Goal: Information Seeking & Learning: Learn about a topic

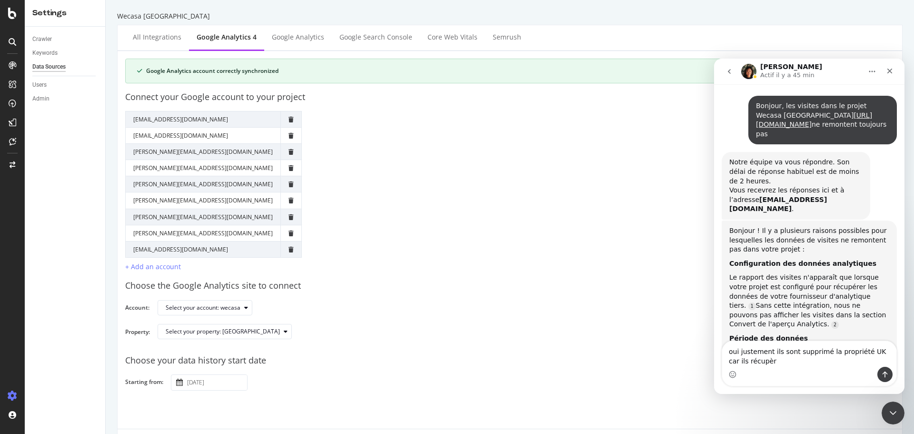
scroll to position [1096, 0]
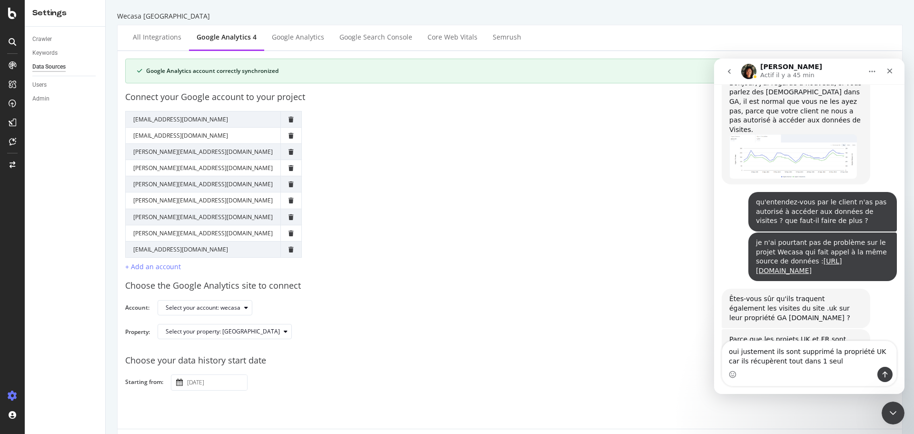
type textarea "oui justement ils sont supprimé la propriété UK car ils récupèrent tout dans 1 …"
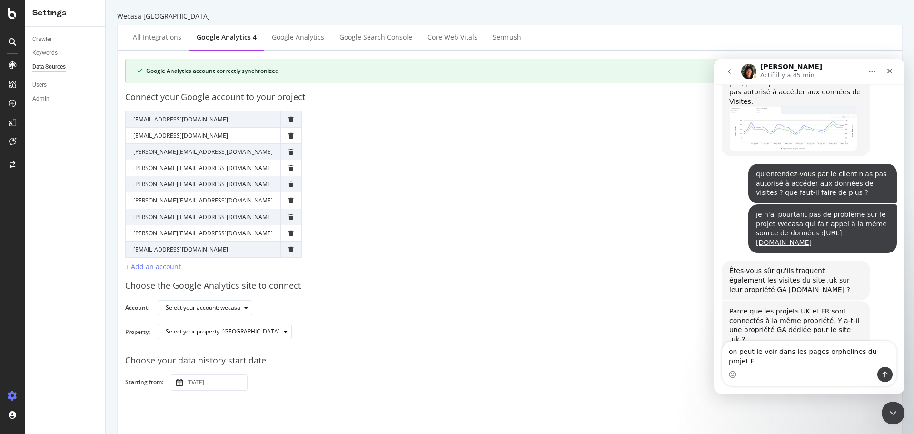
type textarea "on peut le voir dans les pages orphelines du projet FR"
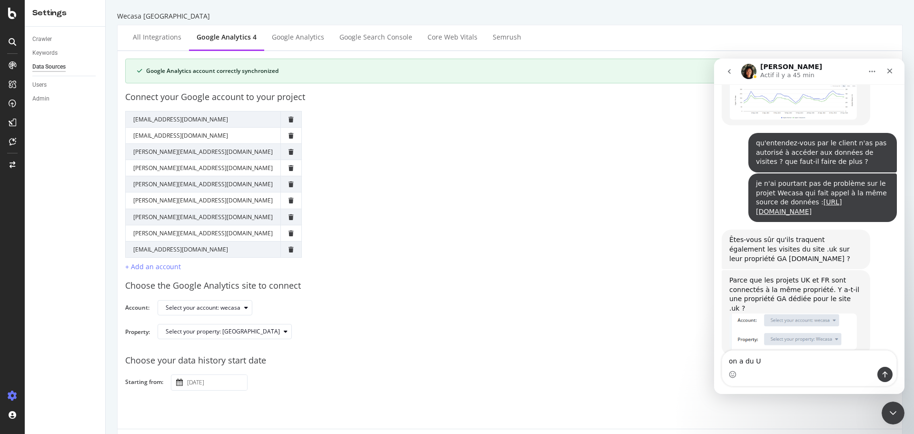
type textarea "on a du UK"
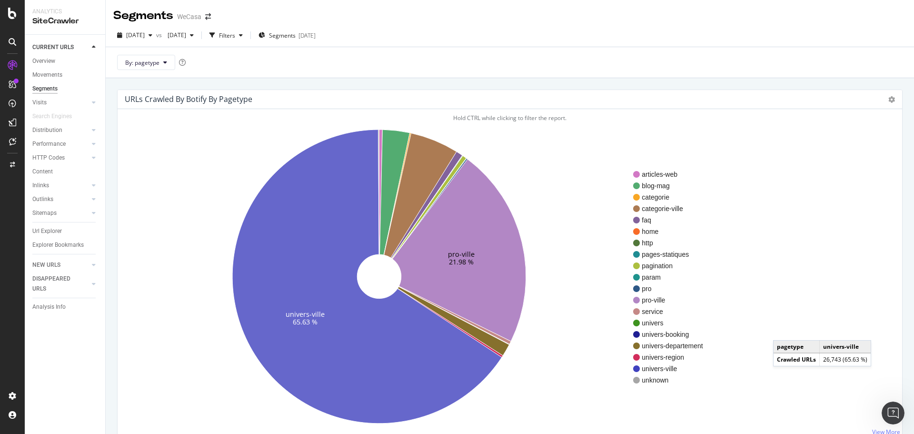
scroll to position [48, 0]
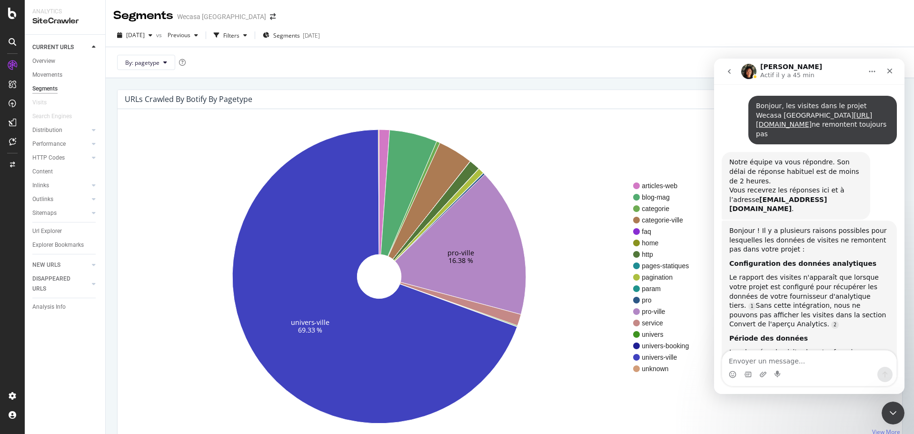
scroll to position [1177, 0]
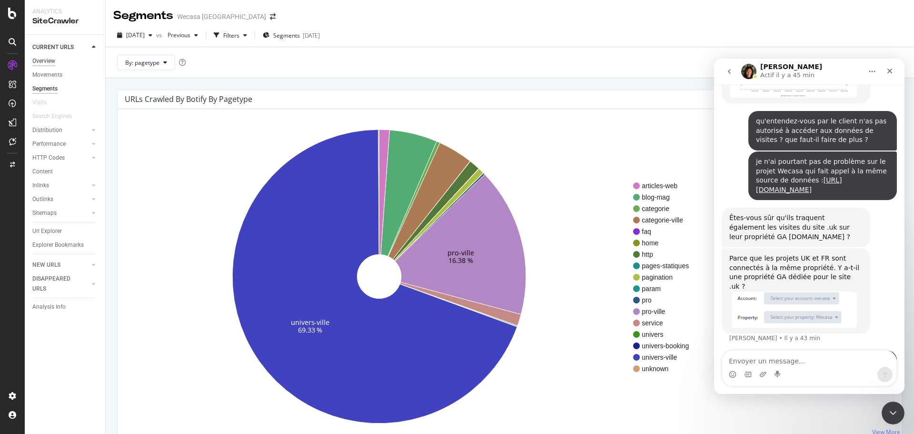
click at [48, 61] on div "Overview" at bounding box center [43, 61] width 23 height 10
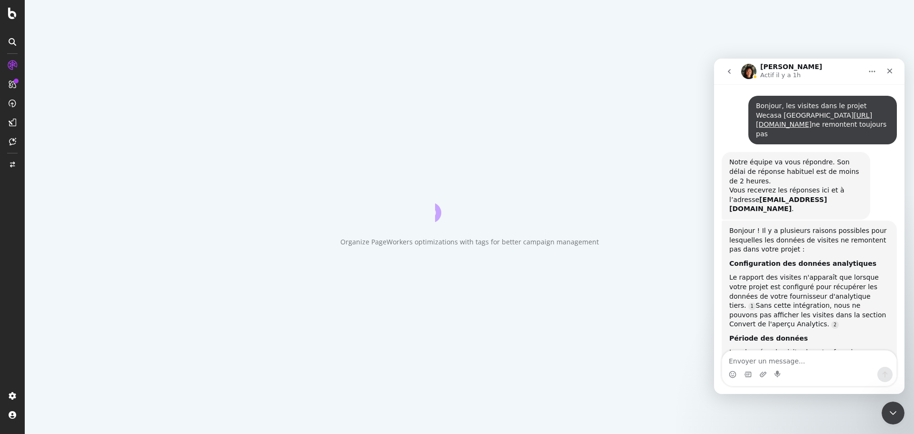
scroll to position [1177, 0]
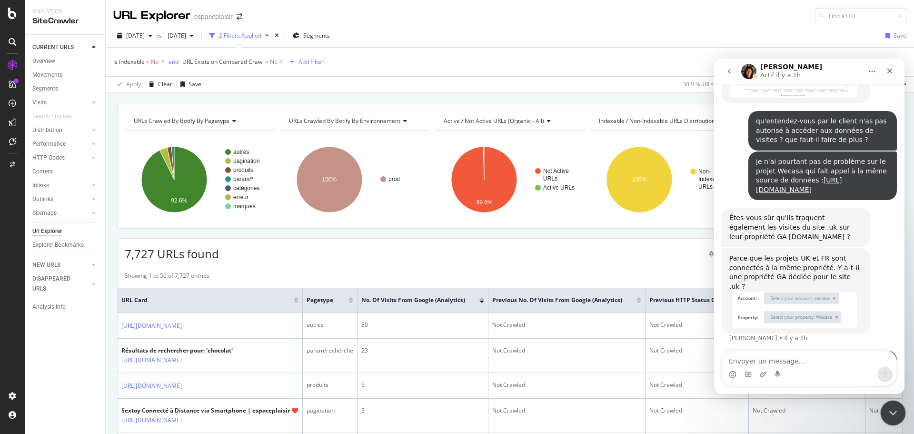
click at [895, 407] on icon "Fermer le Messenger Intercom" at bounding box center [891, 411] width 11 height 11
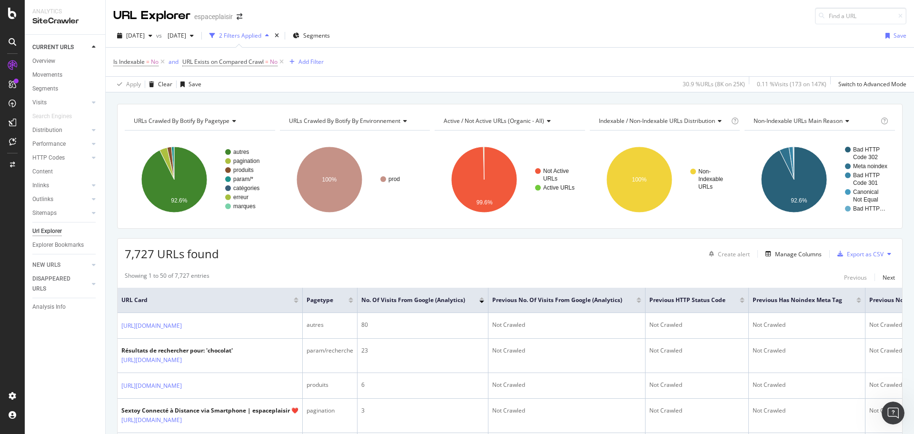
scroll to position [1177, 0]
click at [50, 59] on div "Overview" at bounding box center [43, 61] width 23 height 10
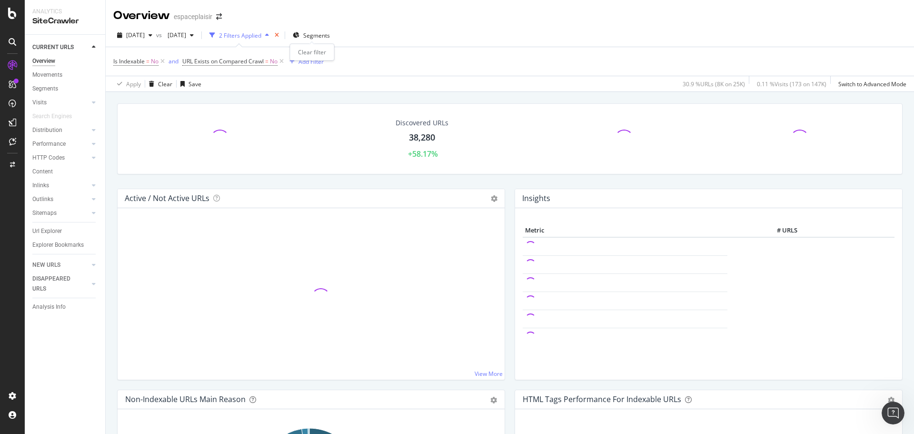
click at [279, 36] on icon "times" at bounding box center [277, 35] width 4 height 6
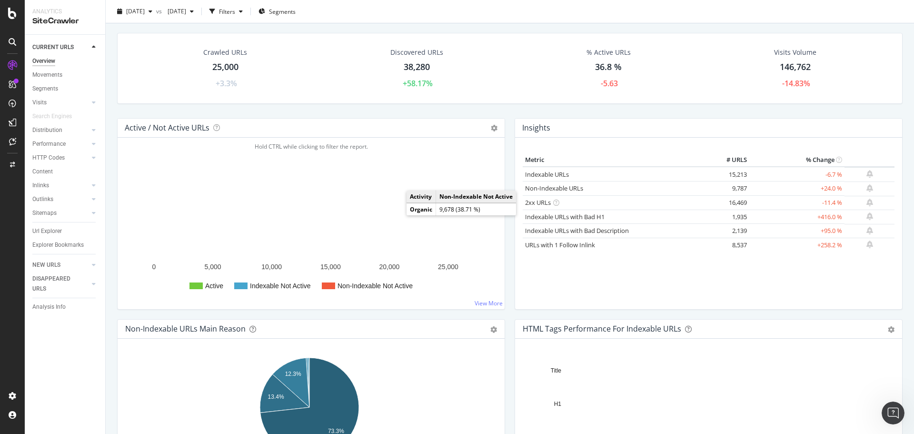
scroll to position [48, 0]
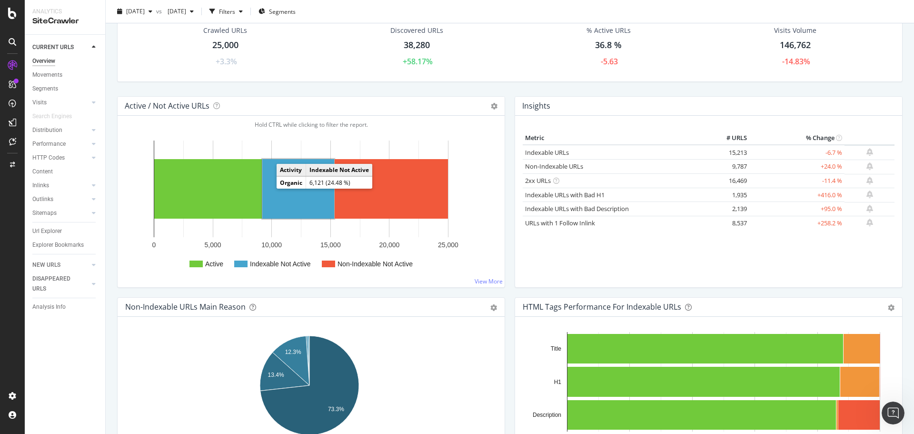
click at [272, 188] on rect "A chart." at bounding box center [298, 188] width 72 height 59
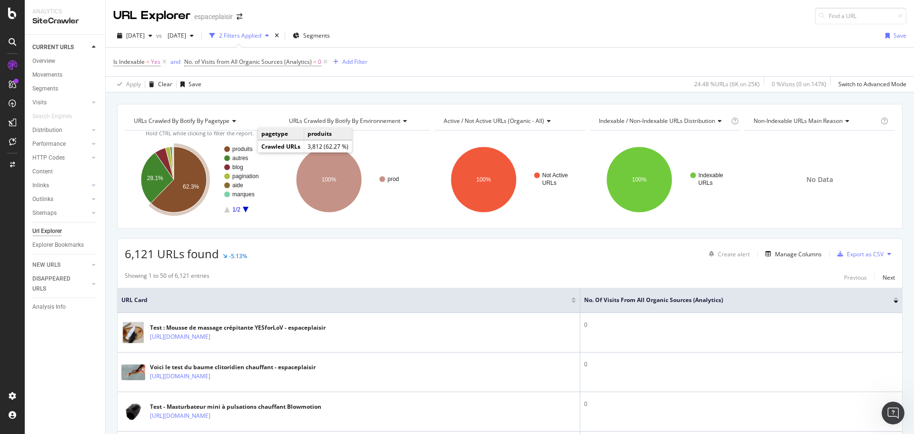
click at [245, 148] on text "produits" at bounding box center [242, 149] width 20 height 7
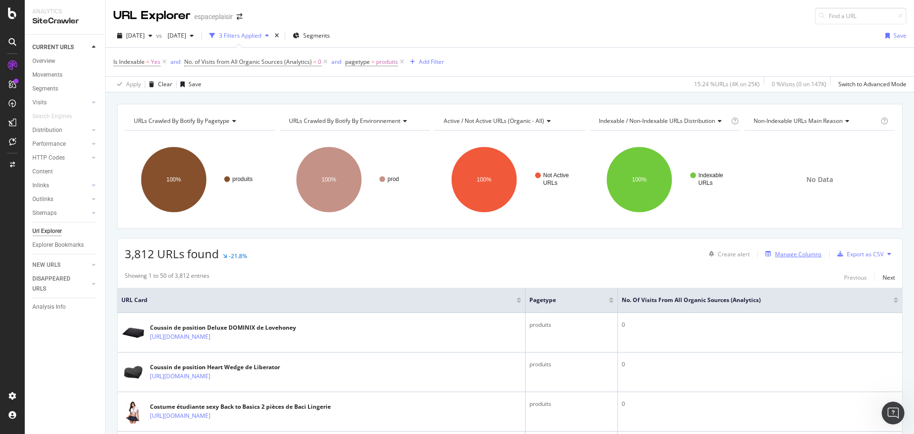
click at [783, 255] on div "Manage Columns" at bounding box center [798, 254] width 47 height 8
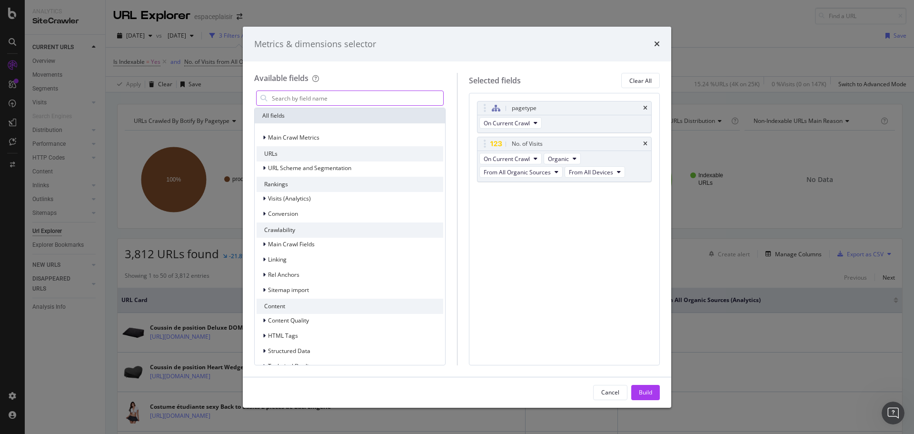
click at [381, 97] on input "modal" at bounding box center [357, 98] width 172 height 14
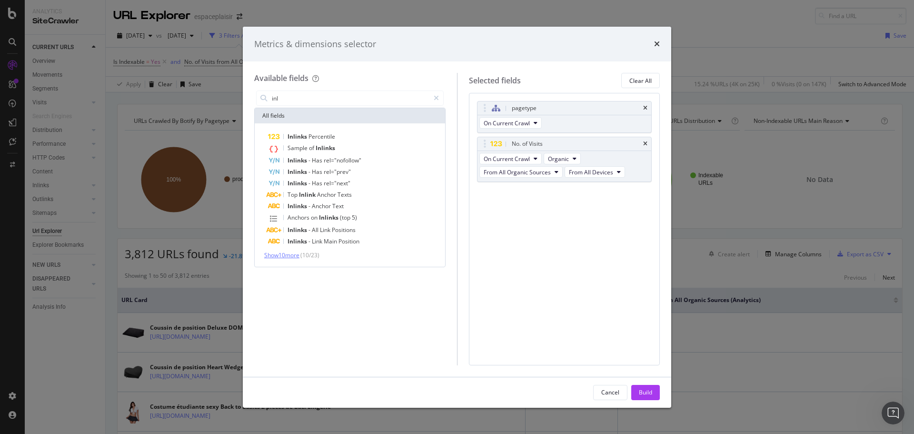
type input "inl"
click at [291, 257] on span "Show 10 more" at bounding box center [281, 255] width 35 height 8
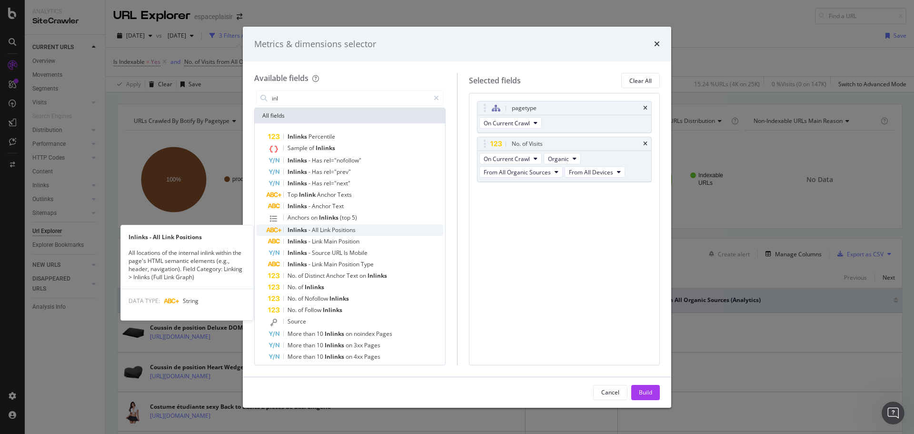
click at [321, 228] on span "Link" at bounding box center [326, 230] width 12 height 8
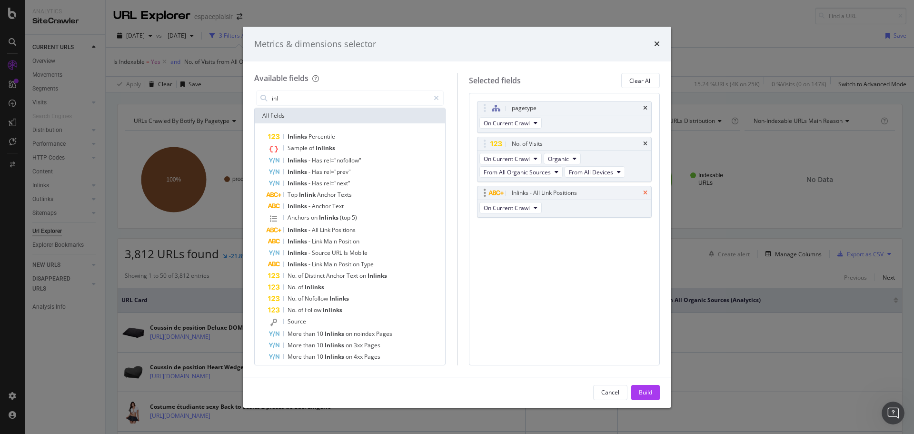
click at [644, 190] on icon "times" at bounding box center [645, 193] width 4 height 6
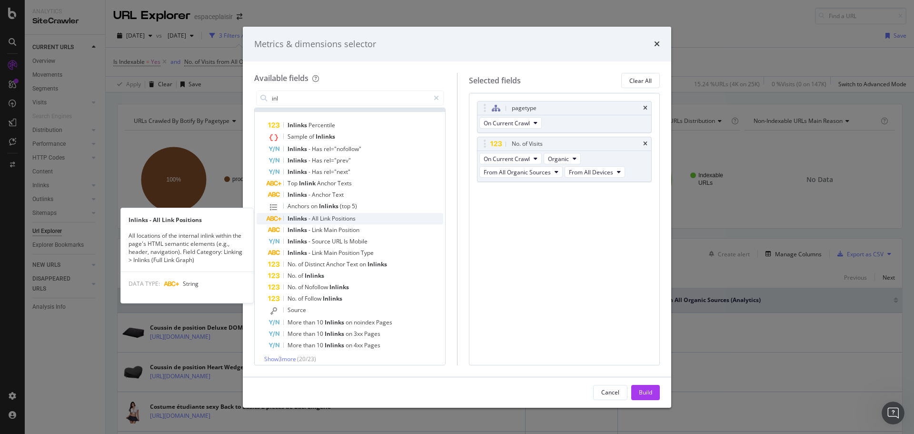
scroll to position [17, 0]
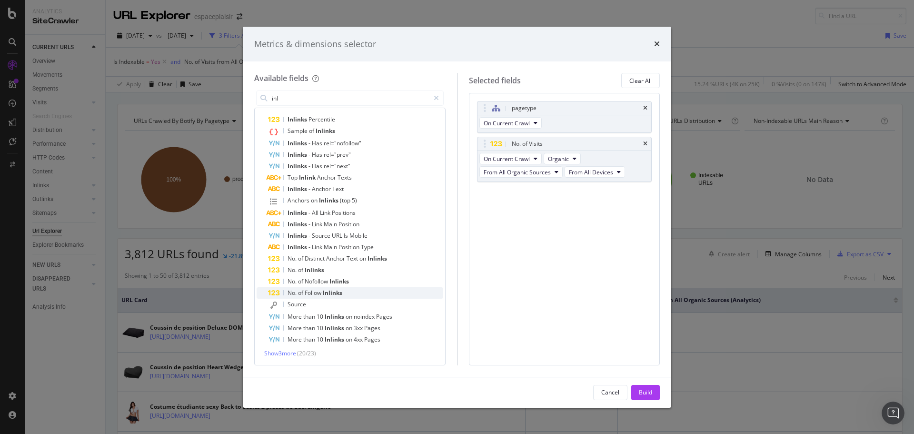
click at [325, 293] on span "Inlinks" at bounding box center [333, 292] width 20 height 8
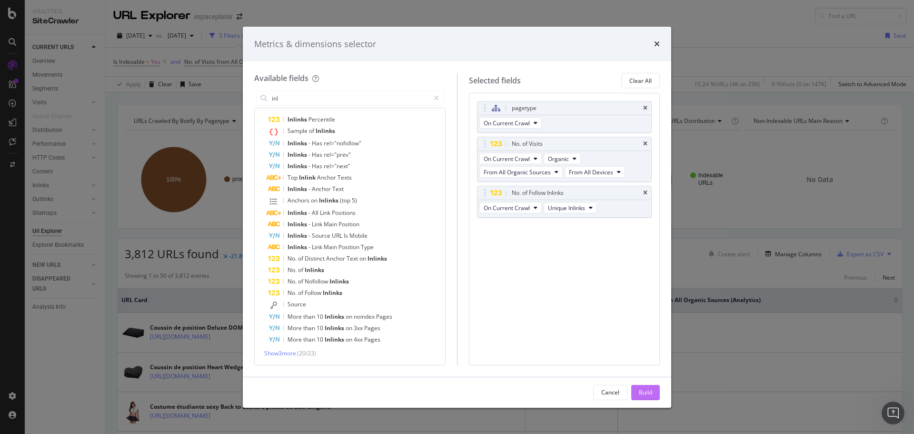
click at [645, 395] on div "Build" at bounding box center [645, 392] width 13 height 8
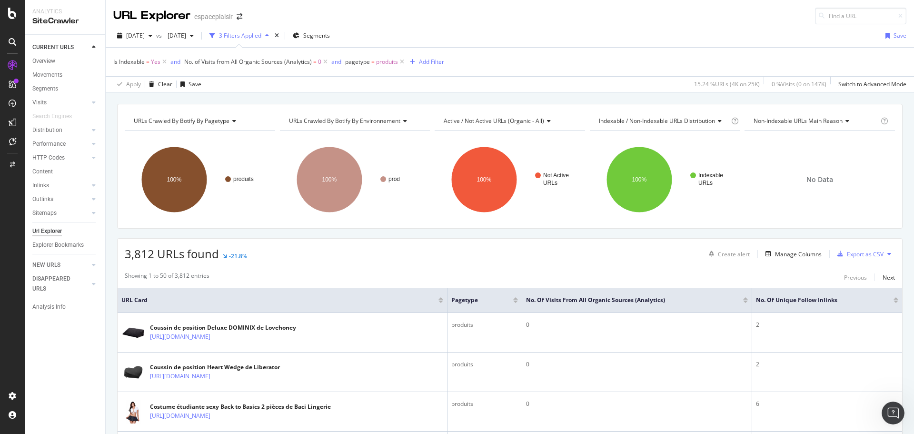
click at [893, 297] on div at bounding box center [895, 298] width 5 height 2
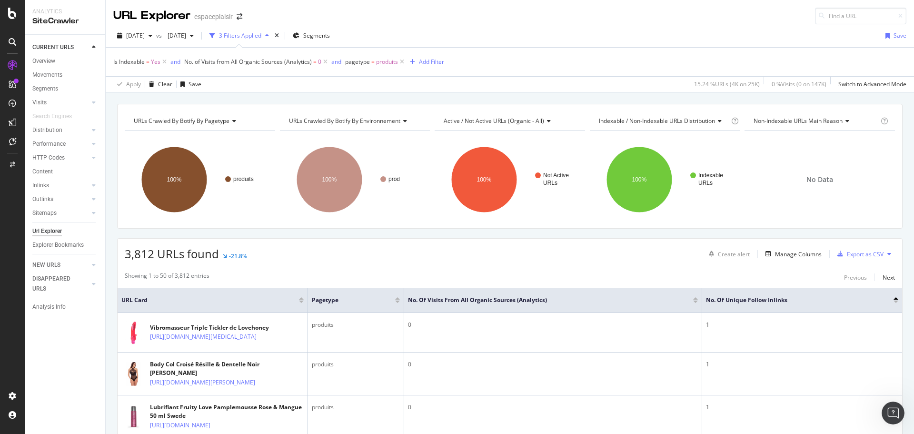
click at [388, 59] on span "produits" at bounding box center [387, 61] width 22 height 13
click at [388, 131] on span "Without Children" at bounding box center [376, 134] width 44 height 8
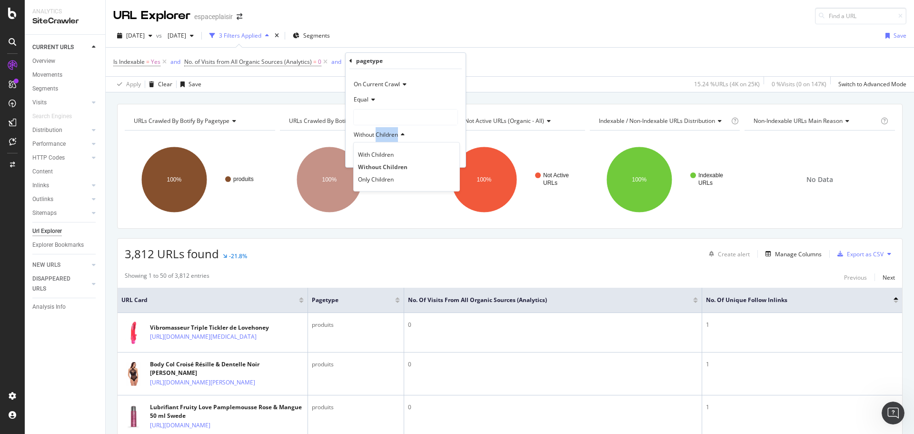
click at [388, 131] on span "Without Children" at bounding box center [376, 134] width 44 height 8
click at [431, 140] on div "Without Children" at bounding box center [405, 134] width 105 height 15
click at [371, 110] on div "produits" at bounding box center [406, 116] width 104 height 15
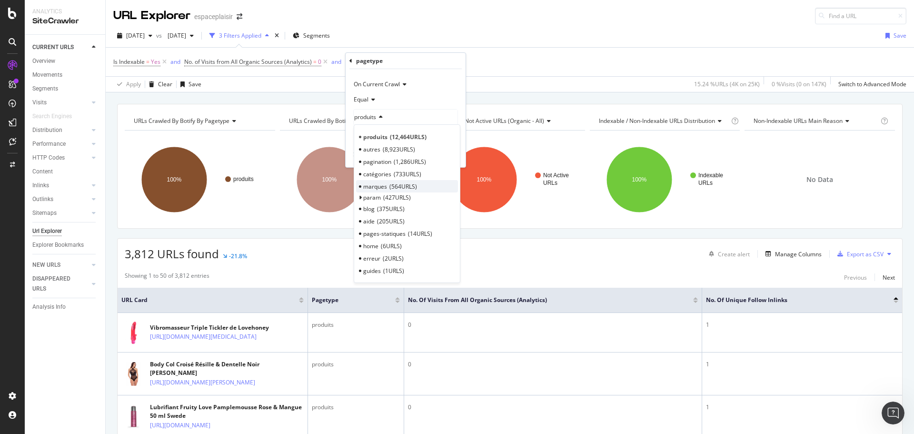
click at [389, 188] on span "564 URLS" at bounding box center [403, 186] width 28 height 8
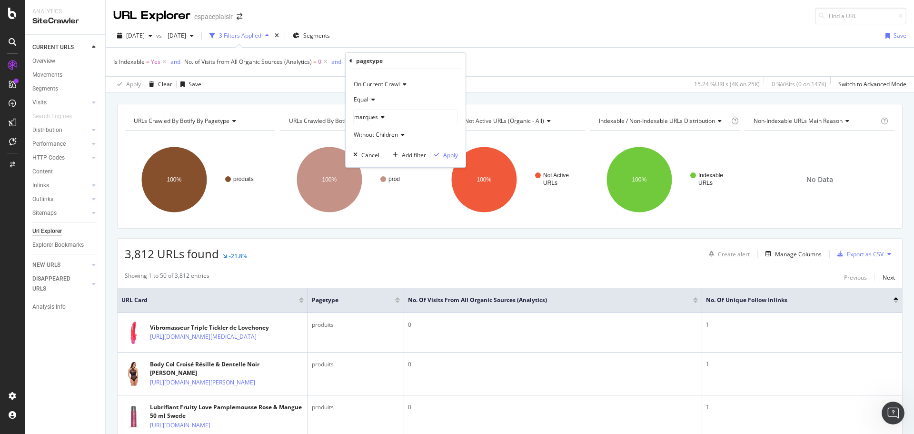
click at [447, 153] on div "Apply" at bounding box center [450, 155] width 15 height 8
